Goal: Information Seeking & Learning: Learn about a topic

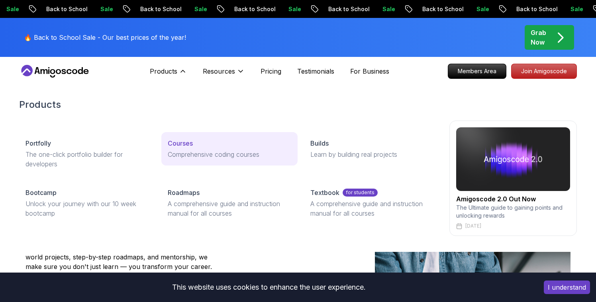
click at [188, 149] on link "Courses Comprehensive coding courses" at bounding box center [229, 148] width 136 height 33
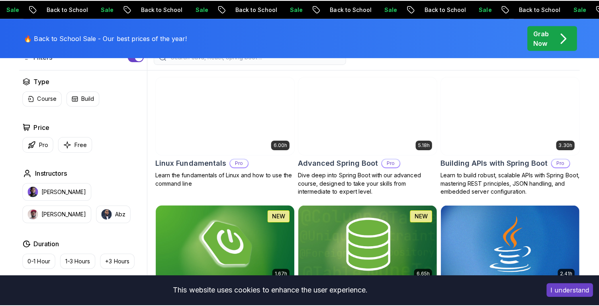
scroll to position [226, 0]
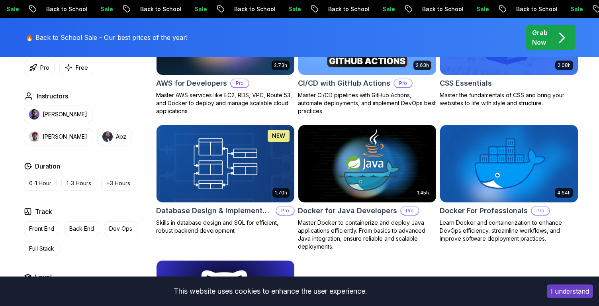
scroll to position [681, 0]
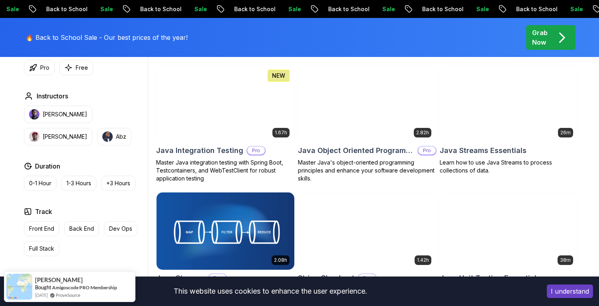
scroll to position [1246, 0]
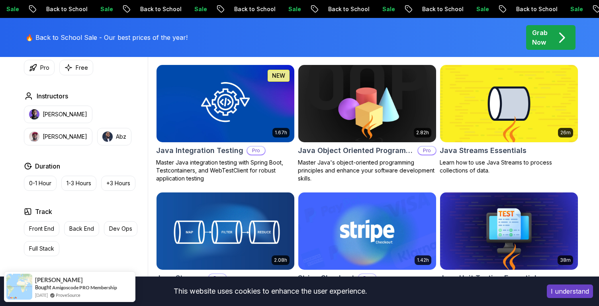
click at [337, 94] on img at bounding box center [367, 103] width 145 height 81
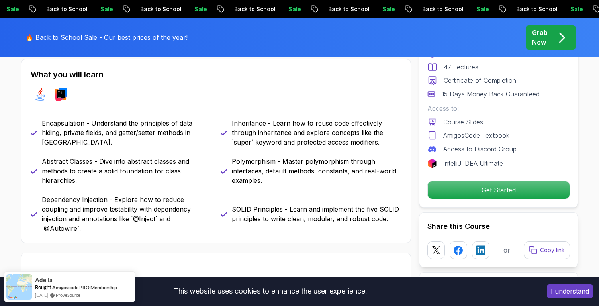
scroll to position [356, 0]
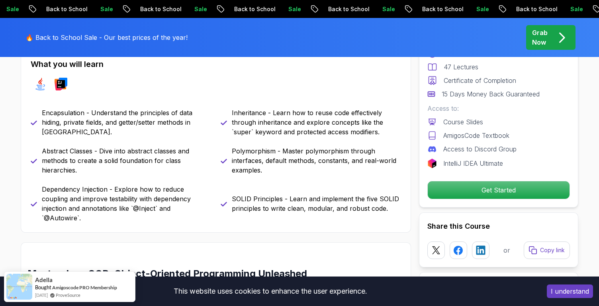
click at [214, 92] on div "java intellij" at bounding box center [216, 84] width 370 height 22
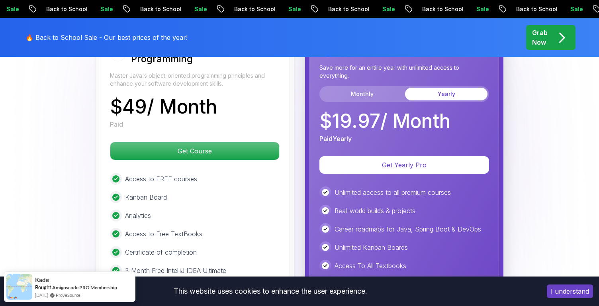
scroll to position [1608, 0]
click at [357, 88] on button "Monthly" at bounding box center [362, 94] width 82 height 13
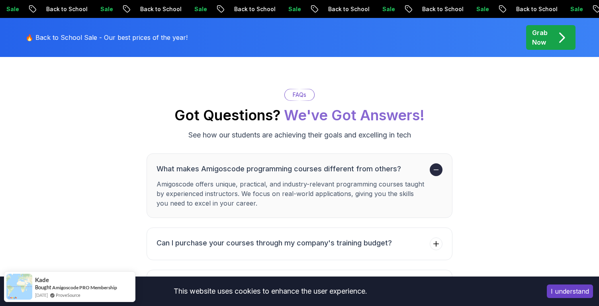
scroll to position [1992, 0]
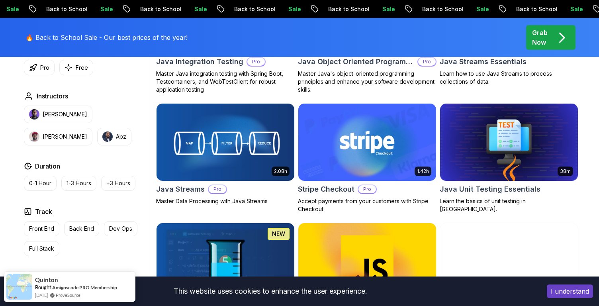
scroll to position [1359, 0]
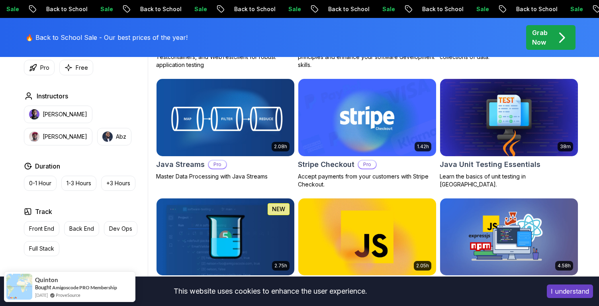
click at [272, 118] on img at bounding box center [225, 117] width 145 height 81
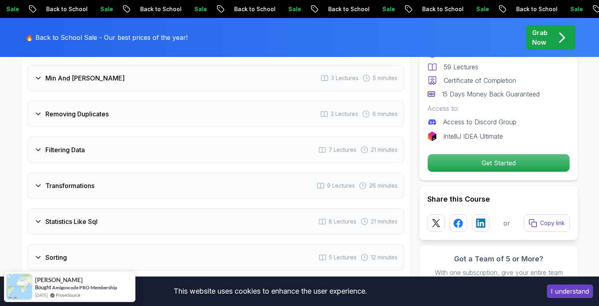
scroll to position [1233, 0]
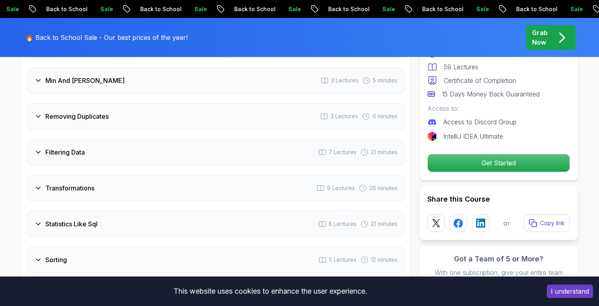
click at [240, 112] on div "Removing Duplicates 3 Lectures 6 minutes" at bounding box center [215, 116] width 377 height 26
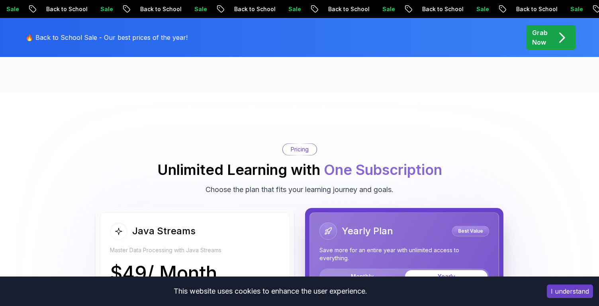
scroll to position [1602, 0]
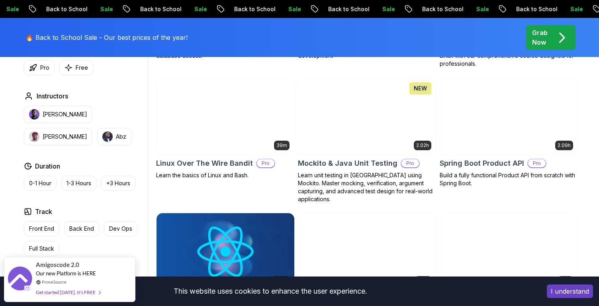
scroll to position [1736, 0]
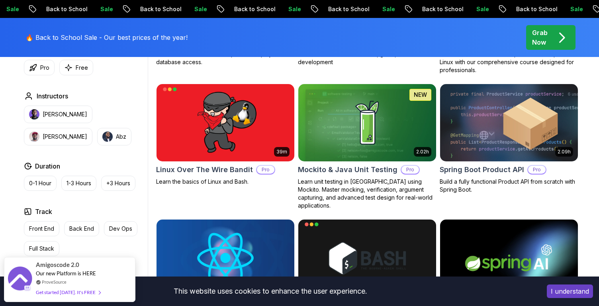
click at [365, 142] on img at bounding box center [367, 122] width 145 height 81
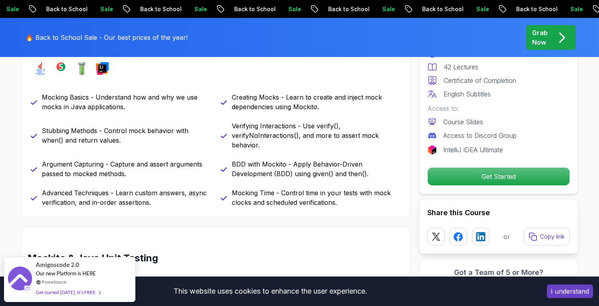
scroll to position [403, 0]
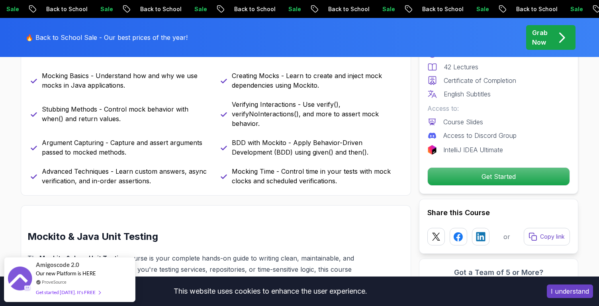
click at [290, 110] on p "Verifying Interactions - Use verify(), verifyNoInteractions(), and more to asse…" at bounding box center [316, 114] width 169 height 29
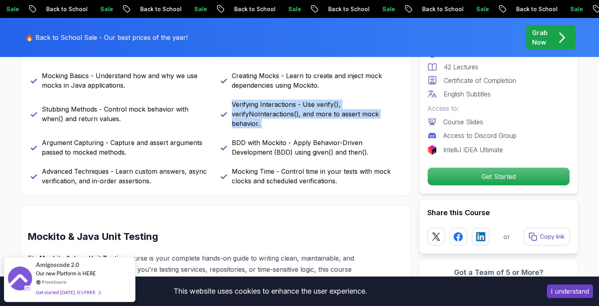
click at [290, 110] on p "Verifying Interactions - Use verify(), verifyNoInteractions(), and more to asse…" at bounding box center [316, 114] width 169 height 29
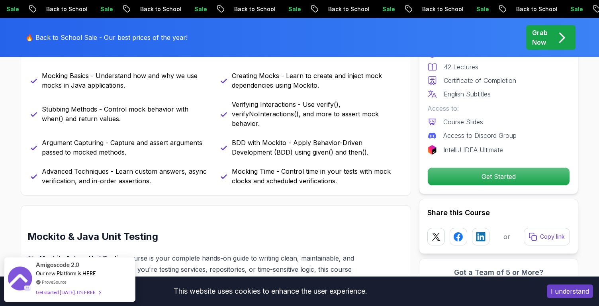
click at [290, 110] on p "Verifying Interactions - Use verify(), verifyNoInteractions(), and more to asse…" at bounding box center [316, 114] width 169 height 29
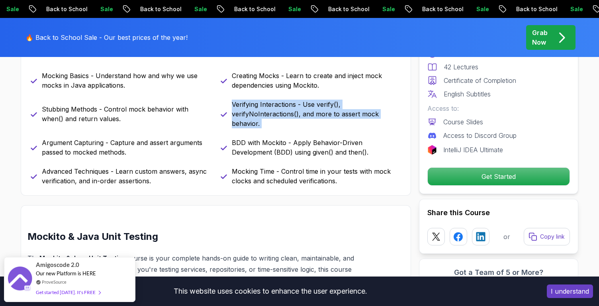
click at [290, 110] on p "Verifying Interactions - Use verify(), verifyNoInteractions(), and more to asse…" at bounding box center [316, 114] width 169 height 29
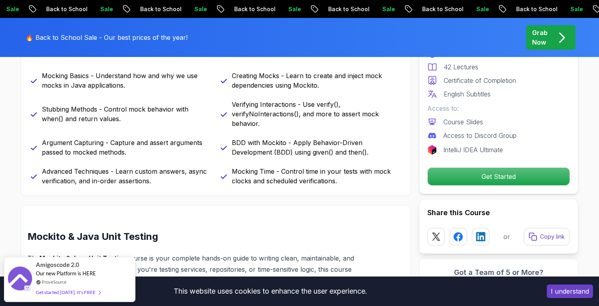
click at [290, 110] on p "Verifying Interactions - Use verify(), verifyNoInteractions(), and more to asse…" at bounding box center [316, 114] width 169 height 29
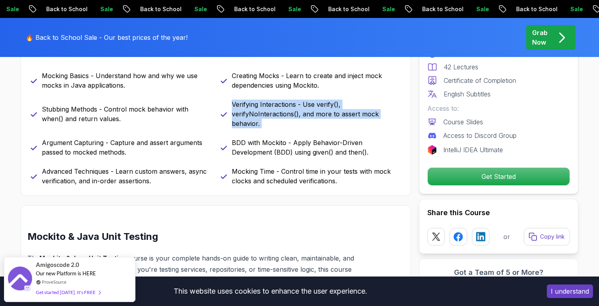
click at [290, 110] on p "Verifying Interactions - Use verify(), verifyNoInteractions(), and more to asse…" at bounding box center [316, 114] width 169 height 29
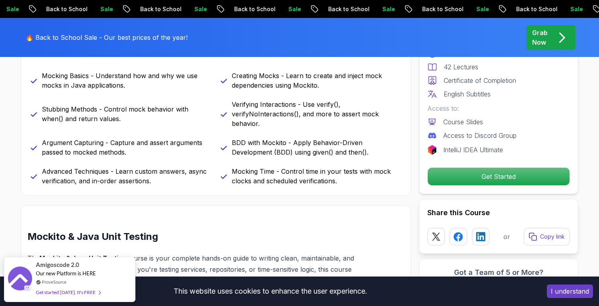
click at [290, 110] on p "Verifying Interactions - Use verify(), verifyNoInteractions(), and more to asse…" at bounding box center [316, 114] width 169 height 29
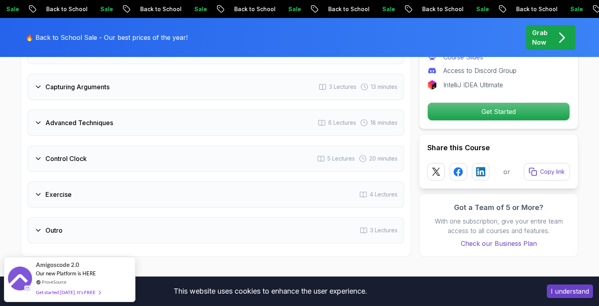
scroll to position [1526, 0]
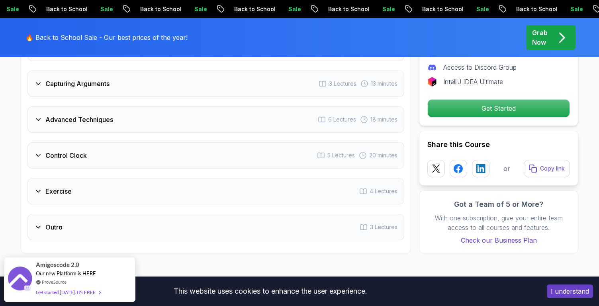
click at [290, 110] on div "Advanced Techniques 6 Lectures 18 minutes" at bounding box center [215, 119] width 377 height 26
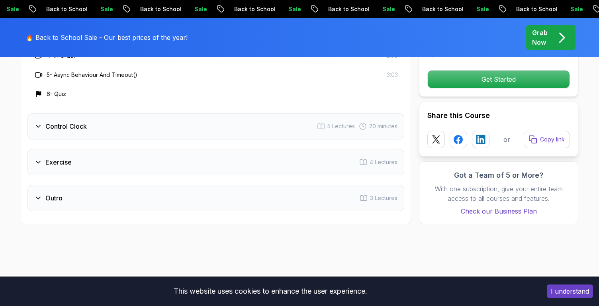
scroll to position [1634, 0]
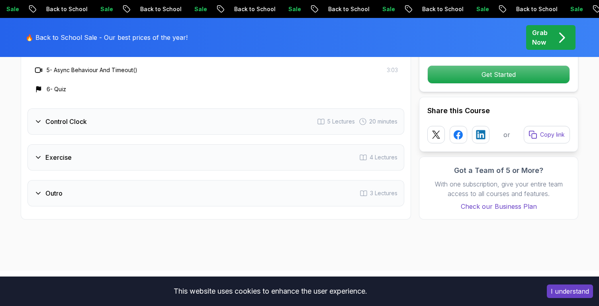
click at [233, 123] on div "Control Clock 5 Lectures 20 minutes" at bounding box center [215, 121] width 377 height 26
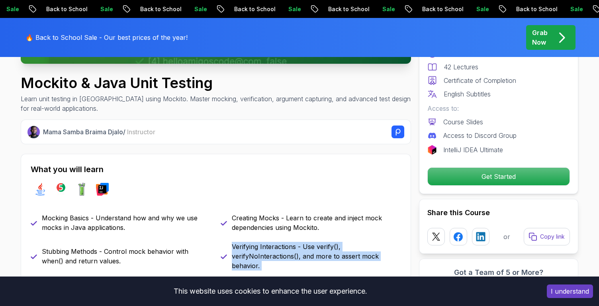
scroll to position [233, 0]
